Goal: Task Accomplishment & Management: Complete application form

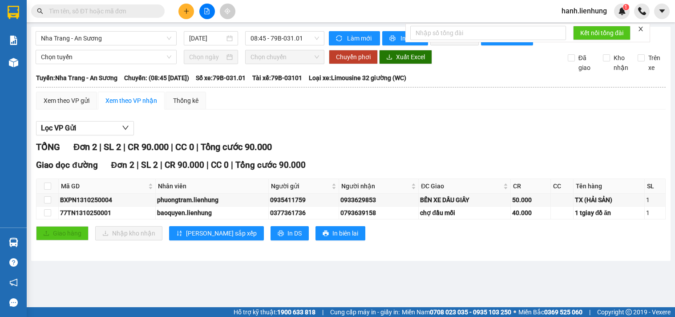
click at [116, 9] on input "text" at bounding box center [101, 11] width 105 height 10
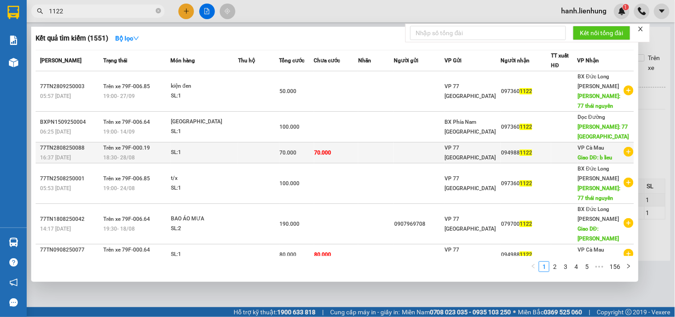
type input "1122"
click at [358, 149] on td "70.000" at bounding box center [336, 152] width 44 height 21
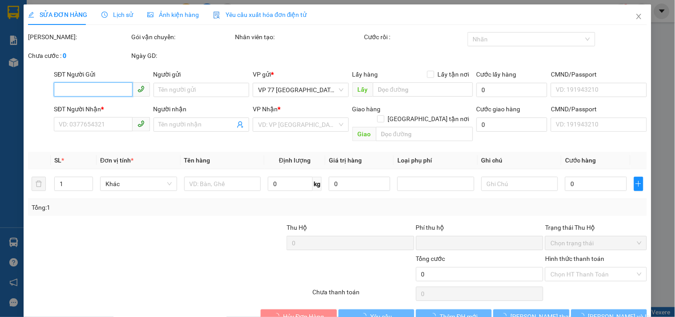
type input "0949881122"
type input "b lieu"
type input "0"
type input "70.000"
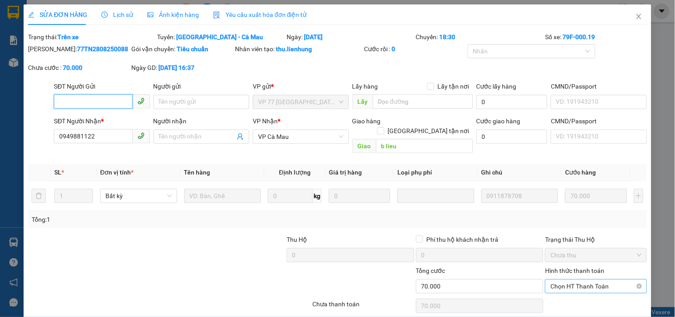
scroll to position [26, 0]
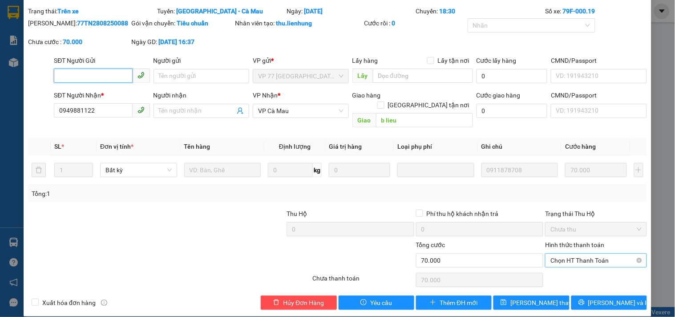
click at [587, 253] on span "Chọn HT Thanh Toán" at bounding box center [595, 259] width 91 height 13
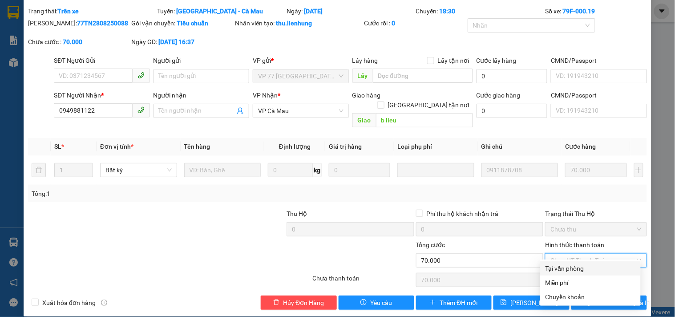
click at [590, 268] on div "Tại văn phòng" at bounding box center [590, 268] width 90 height 10
type input "0"
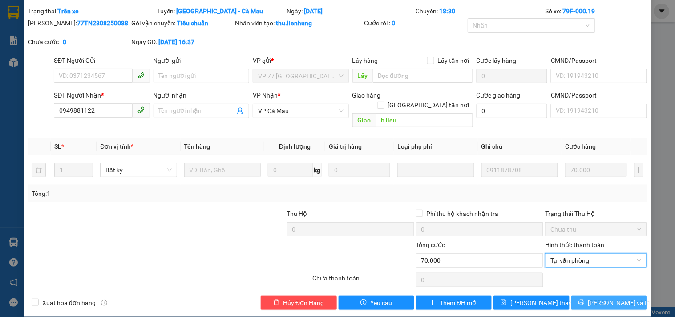
click at [607, 298] on span "[PERSON_NAME] và In" at bounding box center [619, 303] width 62 height 10
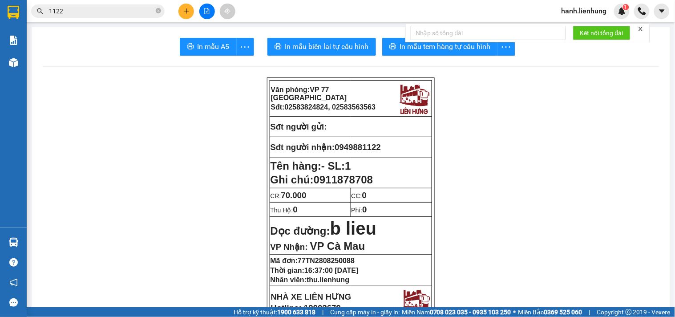
click at [88, 16] on input "1122" at bounding box center [101, 11] width 105 height 10
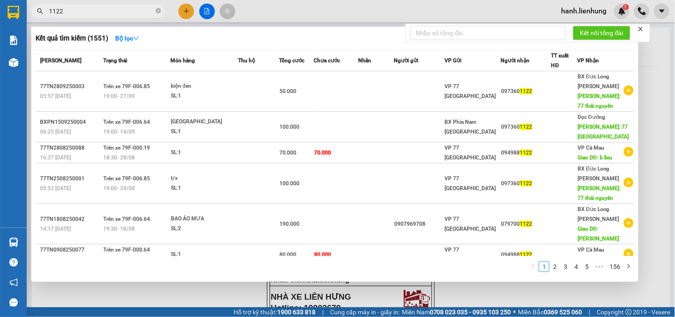
click at [76, 10] on input "1122" at bounding box center [101, 11] width 105 height 10
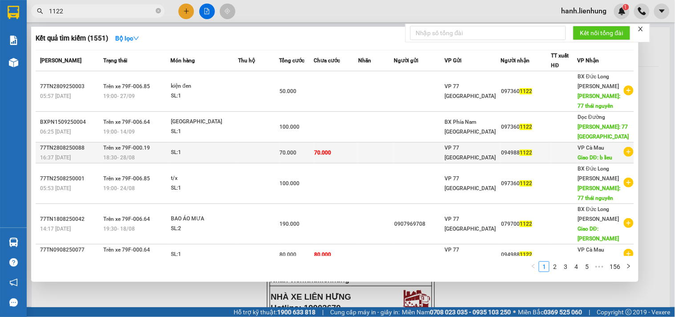
click at [358, 158] on td "70.000" at bounding box center [336, 152] width 44 height 21
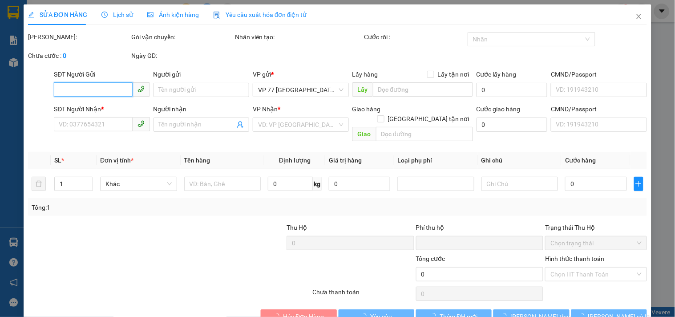
type input "0949881122"
type input "b lieu"
type input "0"
type input "70.000"
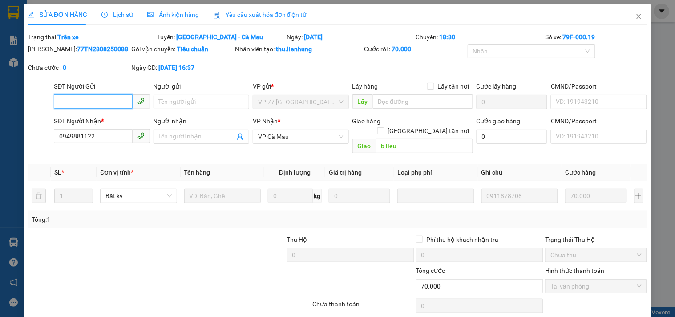
scroll to position [26, 0]
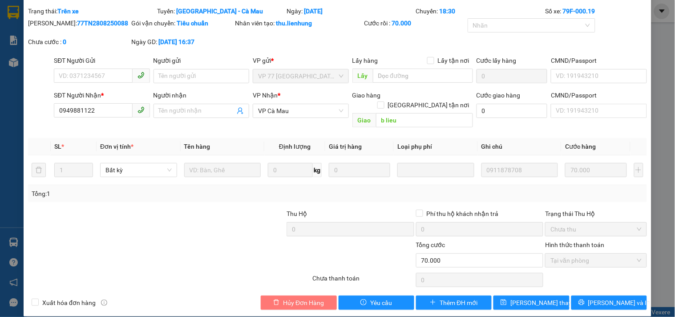
click at [318, 298] on span "Hủy Đơn Hàng" at bounding box center [303, 303] width 41 height 10
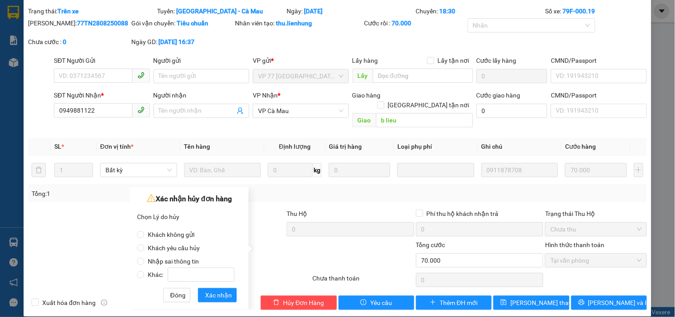
click at [170, 258] on span "Nhập sai thông tin" at bounding box center [173, 261] width 58 height 7
click at [144, 258] on input "Nhập sai thông tin" at bounding box center [140, 261] width 7 height 7
radio input "true"
click at [212, 295] on span "Xác nhận" at bounding box center [218, 295] width 27 height 10
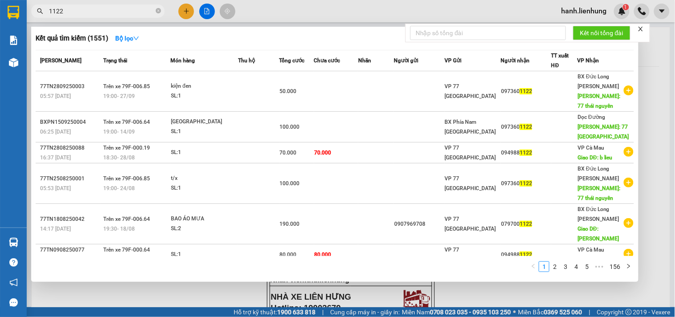
click at [104, 11] on input "1122" at bounding box center [101, 11] width 105 height 10
